Goal: Transaction & Acquisition: Obtain resource

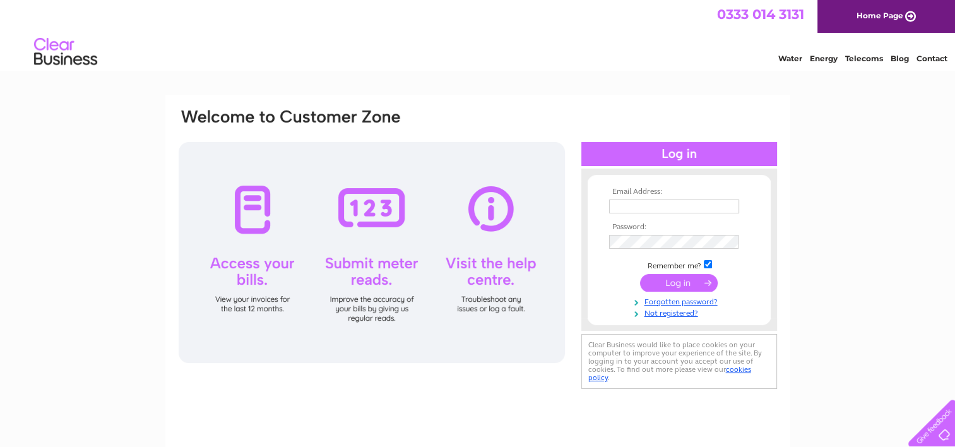
type input "[EMAIL_ADDRESS][DOMAIN_NAME]"
click at [676, 280] on input "submit" at bounding box center [679, 283] width 78 height 18
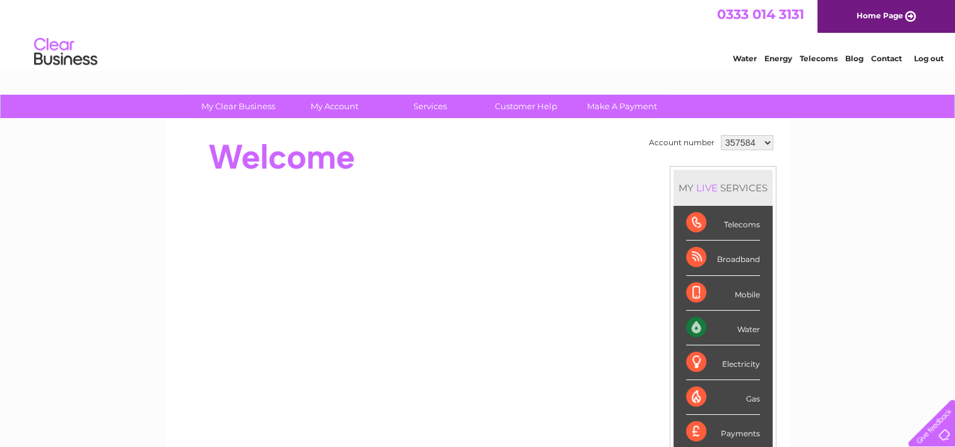
click at [767, 141] on select "357584 450346 1122905" at bounding box center [747, 142] width 52 height 15
select select "450346"
click at [721, 135] on select "357584 450346 1122905" at bounding box center [747, 142] width 52 height 15
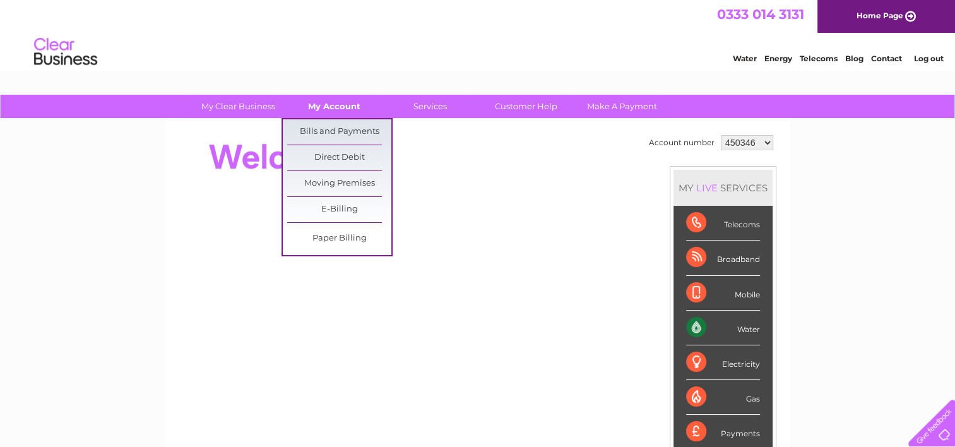
click at [331, 105] on link "My Account" at bounding box center [334, 106] width 104 height 23
click at [328, 128] on link "Bills and Payments" at bounding box center [339, 131] width 104 height 25
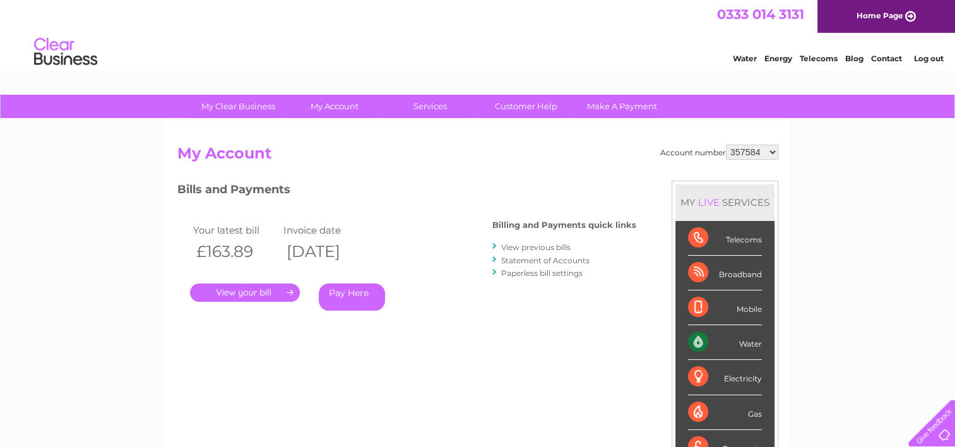
click at [774, 154] on select "357584 450346 1122905" at bounding box center [752, 152] width 52 height 15
select select "450346"
click at [727, 145] on select "357584 450346 1122905" at bounding box center [752, 152] width 52 height 15
click at [242, 296] on link "." at bounding box center [245, 293] width 110 height 18
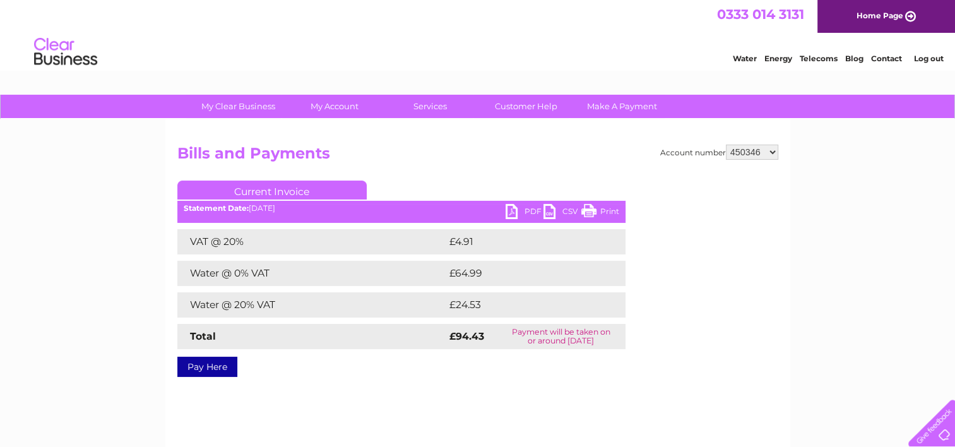
click at [508, 207] on link "PDF" at bounding box center [525, 213] width 38 height 18
click at [772, 152] on select "357584 450346 1122905" at bounding box center [752, 152] width 52 height 15
select select "1122905"
click at [727, 145] on select "357584 450346 1122905" at bounding box center [752, 152] width 52 height 15
click at [932, 56] on link "Log out" at bounding box center [929, 58] width 30 height 9
